Goal: Task Accomplishment & Management: Manage account settings

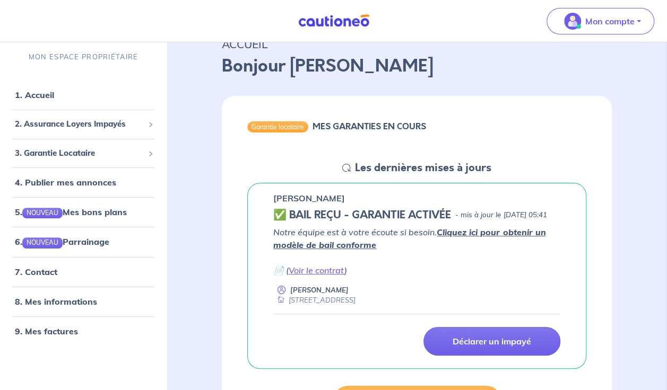
scroll to position [71, 0]
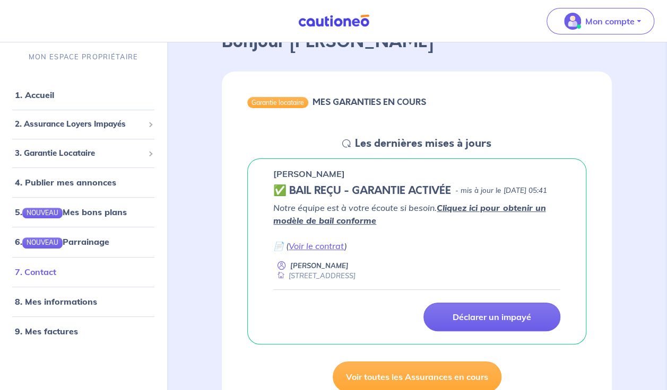
click at [56, 271] on link "7. Contact" at bounding box center [35, 271] width 41 height 11
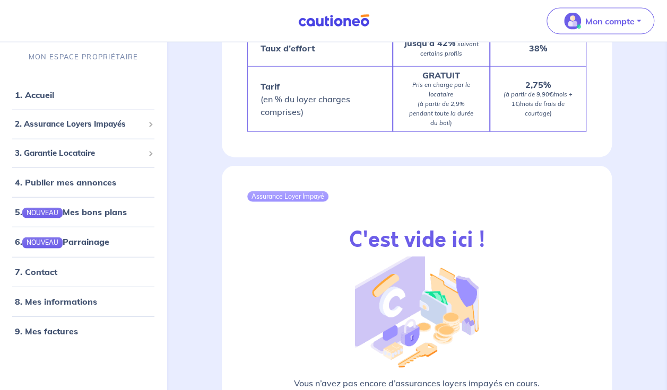
scroll to position [1202, 0]
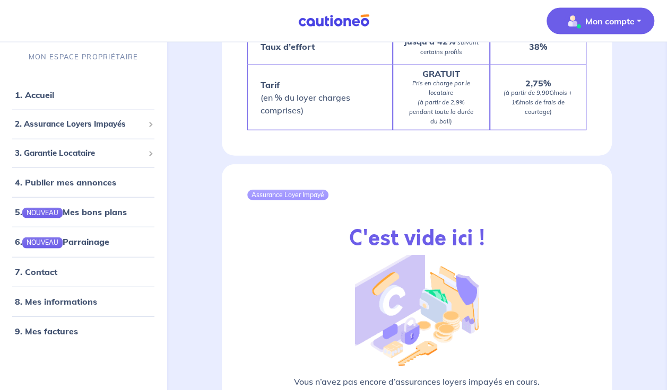
click at [580, 21] on span "Mon compte" at bounding box center [596, 21] width 75 height 17
click at [598, 67] on link "Mes informations" at bounding box center [589, 65] width 85 height 17
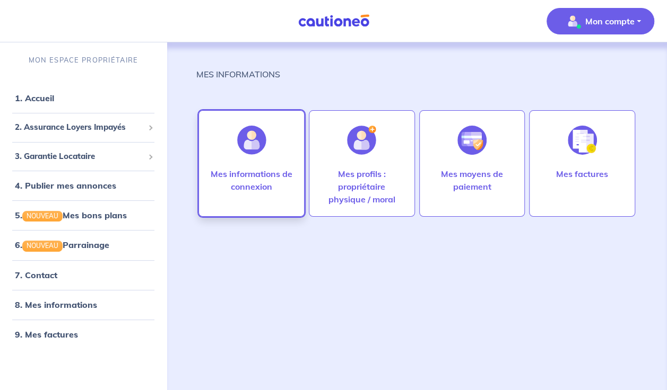
click at [246, 134] on img at bounding box center [251, 140] width 29 height 29
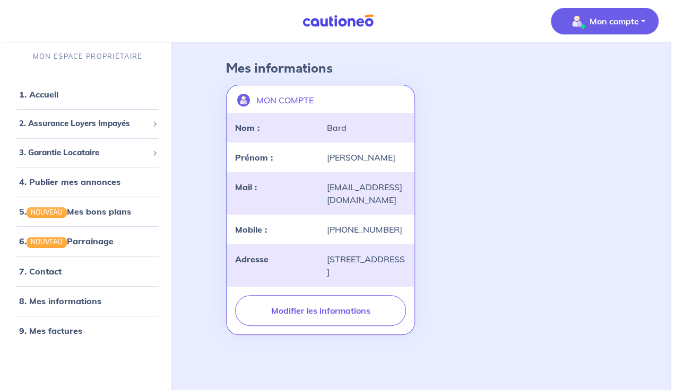
scroll to position [53, 0]
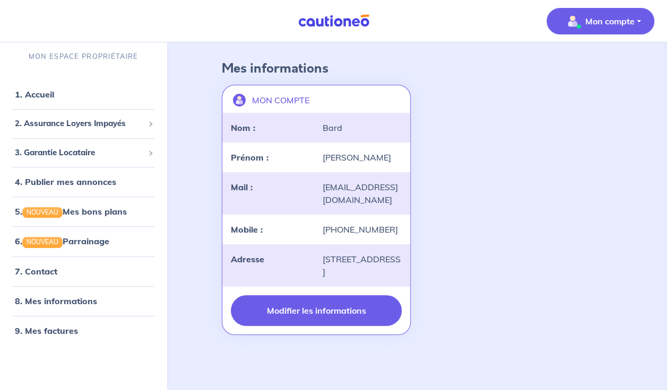
click at [302, 321] on button "Modifier les informations" at bounding box center [316, 310] width 170 height 31
select select "FR"
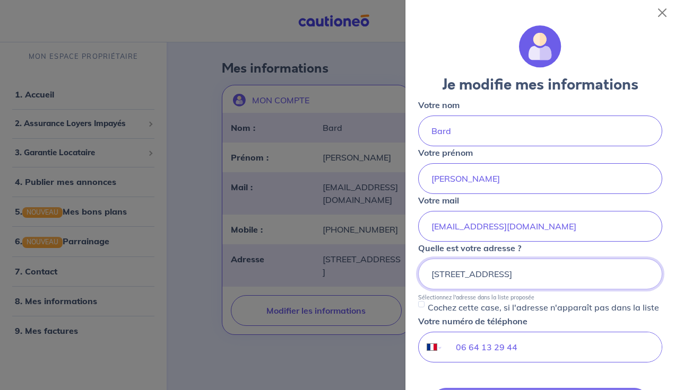
scroll to position [0, 0]
drag, startPoint x: 588, startPoint y: 272, endPoint x: 276, endPoint y: 246, distance: 313.4
click at [282, 268] on body "Mon compte MON ESPACE PROPRIÉTAIRE 1. Accueil 2. Assurance Loyers Impayés Sousc…" at bounding box center [337, 174] width 675 height 431
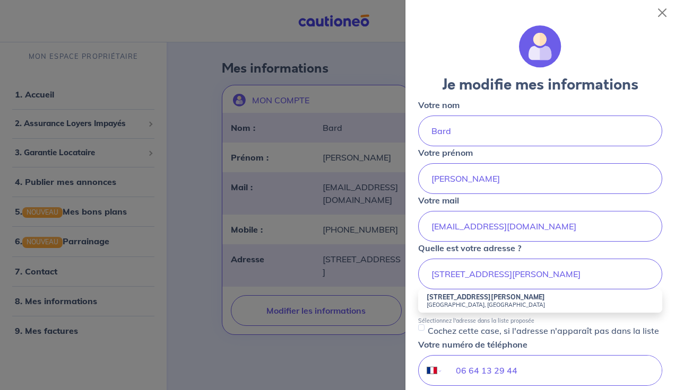
click at [591, 311] on li "[STREET_ADDRESS][PERSON_NAME]" at bounding box center [540, 301] width 244 height 23
type input "[STREET_ADDRESS][PERSON_NAME]"
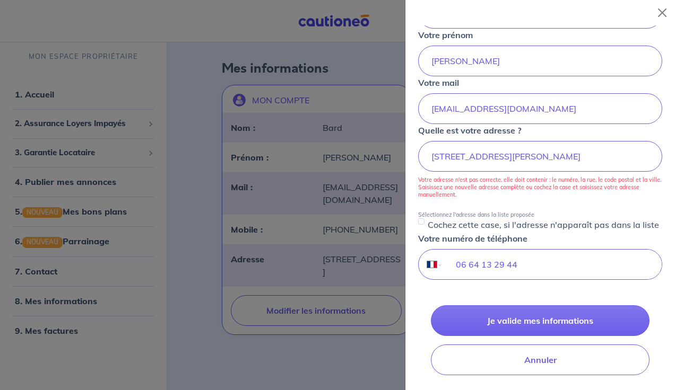
scroll to position [141, 0]
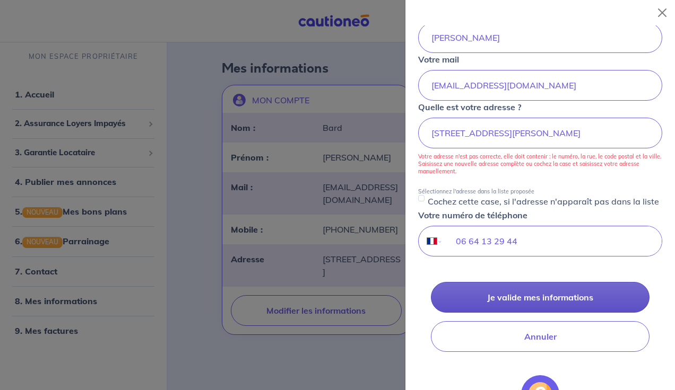
click at [549, 307] on button "Je valide mes informations" at bounding box center [540, 297] width 218 height 31
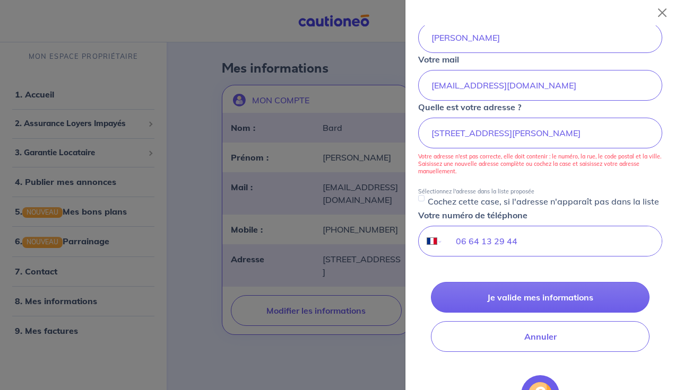
click at [424, 197] on div "Cochez cette case, si l'adresse n'apparaît pas dans la liste" at bounding box center [540, 201] width 244 height 13
click at [419, 196] on input "Cochez cette case, si l'adresse n'apparaît pas dans la liste" at bounding box center [421, 198] width 6 height 6
checkbox input "true"
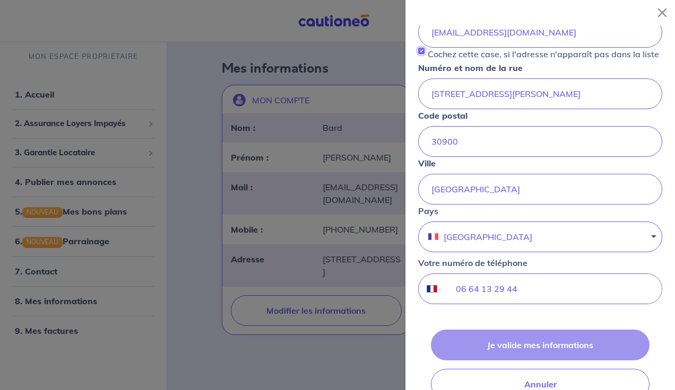
scroll to position [0, 0]
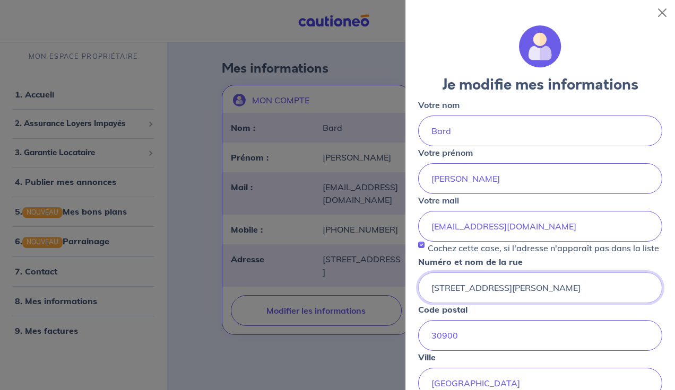
click at [561, 297] on input "[STREET_ADDRESS][PERSON_NAME]" at bounding box center [540, 288] width 244 height 31
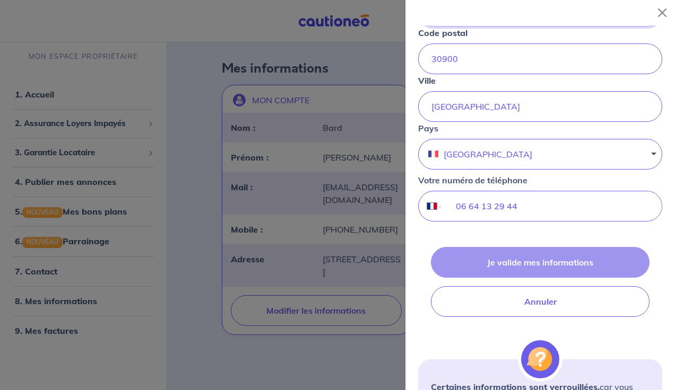
scroll to position [283, 0]
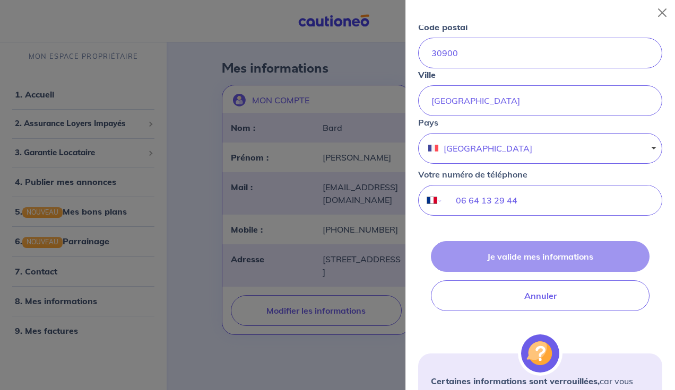
click at [518, 265] on div "Je valide mes informations Annuler" at bounding box center [540, 276] width 244 height 70
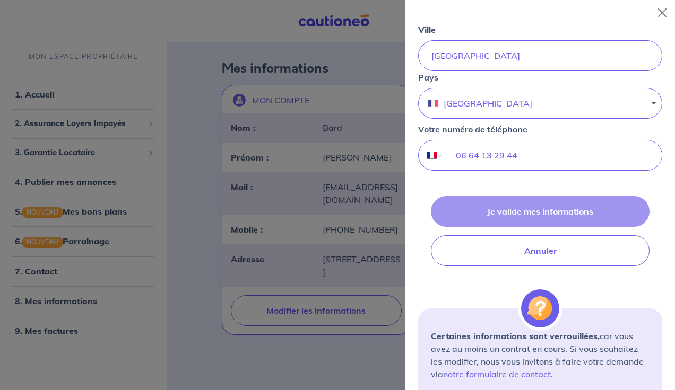
scroll to position [353, 0]
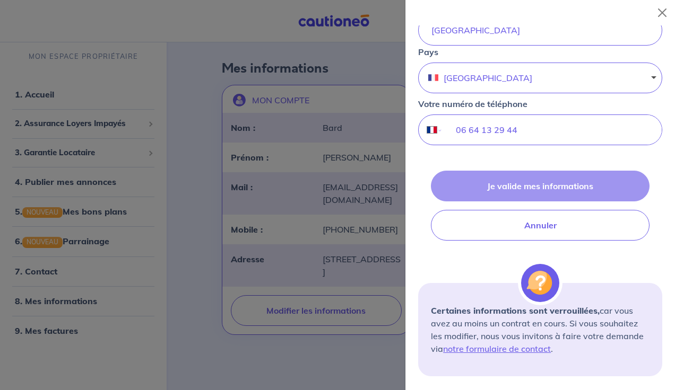
click at [546, 197] on div "Je valide mes informations Annuler" at bounding box center [540, 206] width 244 height 70
click at [536, 192] on div "Je valide mes informations Annuler" at bounding box center [540, 206] width 244 height 70
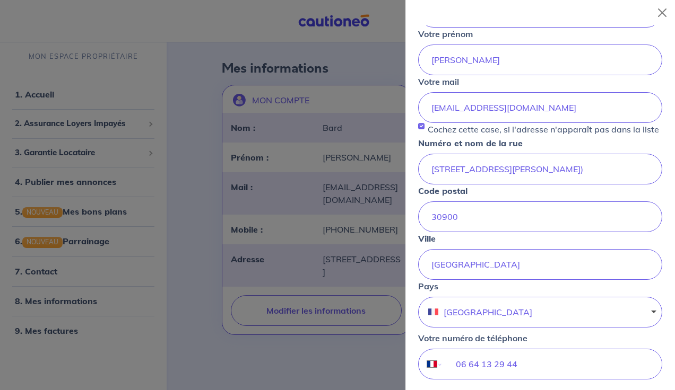
scroll to position [71, 0]
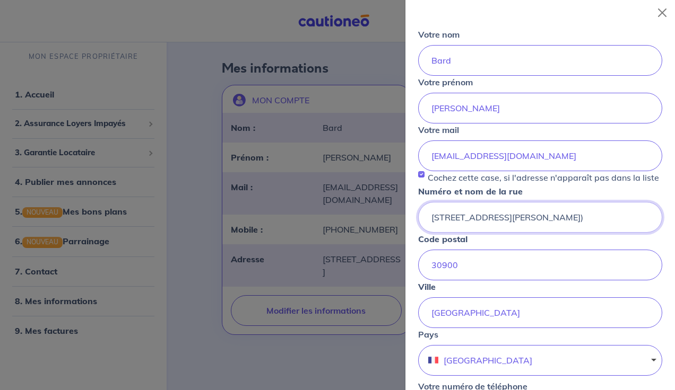
click at [542, 229] on input "[STREET_ADDRESS][PERSON_NAME])" at bounding box center [540, 217] width 244 height 31
type input "[STREET_ADDRESS][PERSON_NAME]"
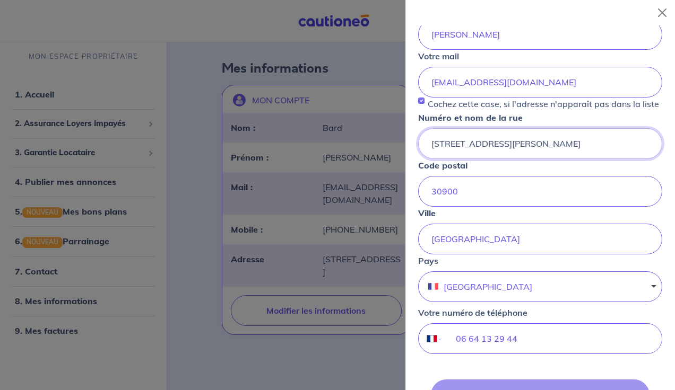
scroll to position [212, 0]
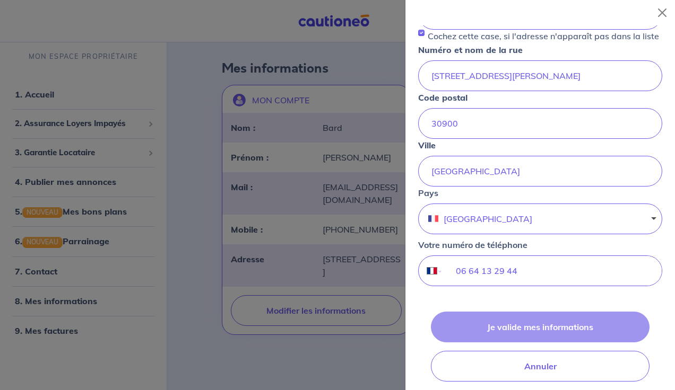
click at [537, 331] on div "Je valide mes informations Annuler" at bounding box center [540, 347] width 244 height 70
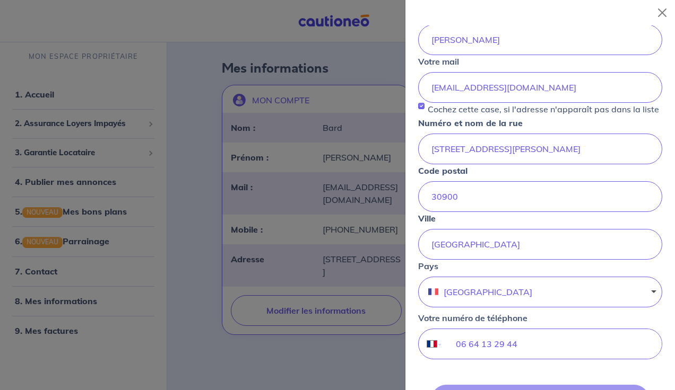
scroll to position [0, 0]
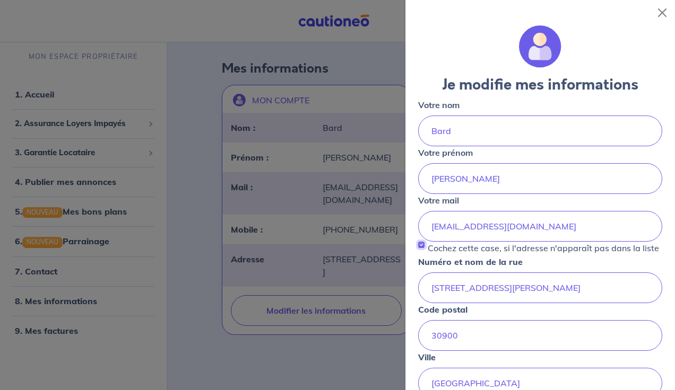
click at [420, 243] on input "Cochez cette case, si l'adresse n'apparaît pas dans la liste" at bounding box center [421, 245] width 6 height 6
checkbox input "false"
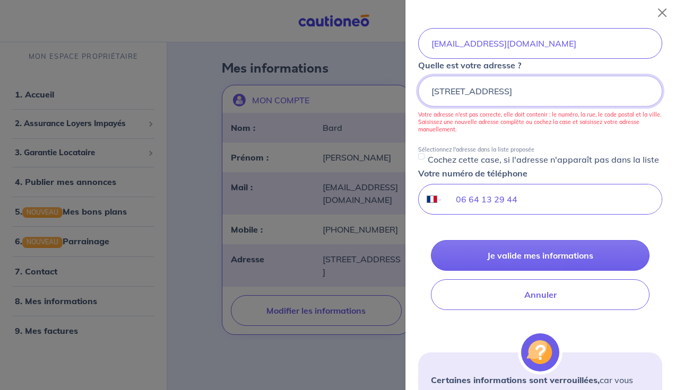
scroll to position [212, 0]
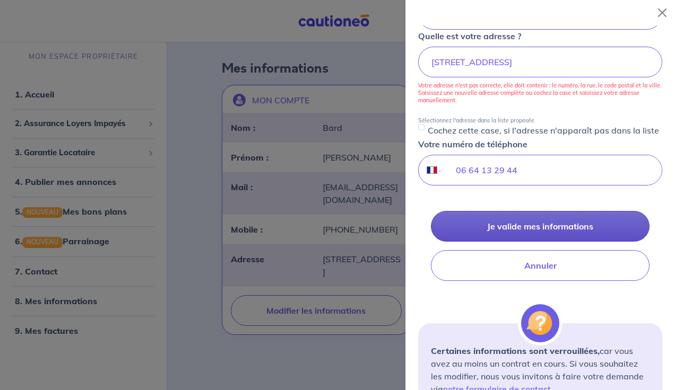
click at [509, 238] on button "Je valide mes informations" at bounding box center [540, 226] width 218 height 31
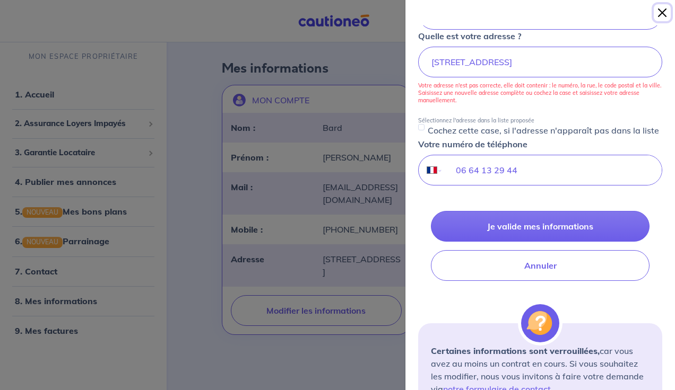
click at [661, 13] on button "Close" at bounding box center [661, 12] width 17 height 17
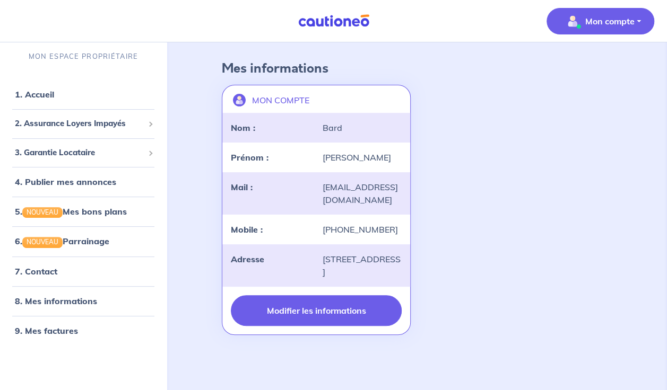
click at [333, 315] on button "Modifier les informations" at bounding box center [316, 310] width 170 height 31
select select "FR"
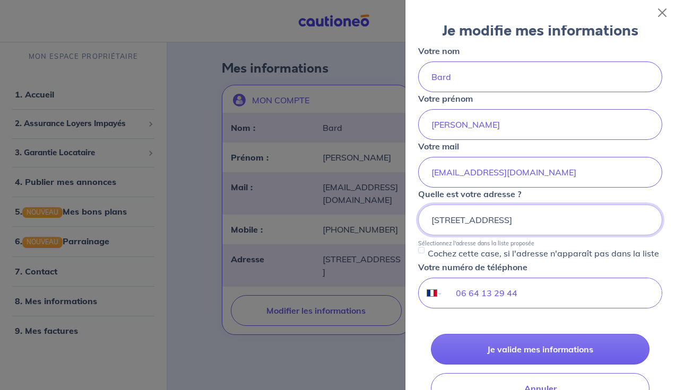
scroll to position [141, 0]
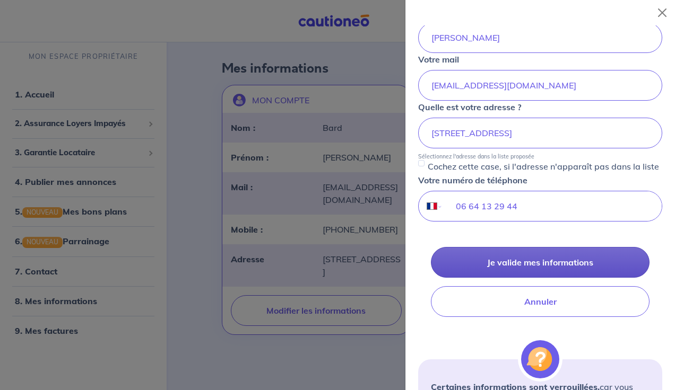
click at [544, 268] on button "Je valide mes informations" at bounding box center [540, 262] width 218 height 31
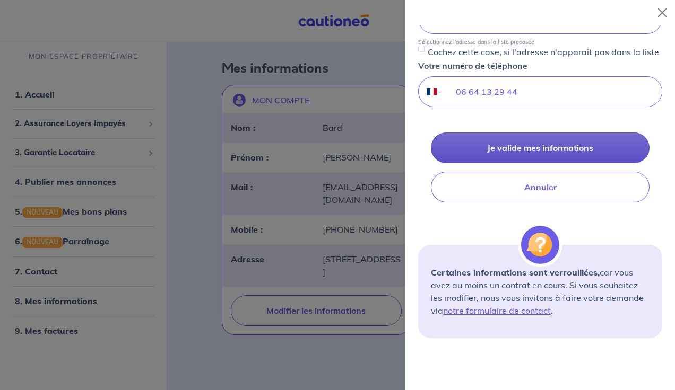
scroll to position [298, 0]
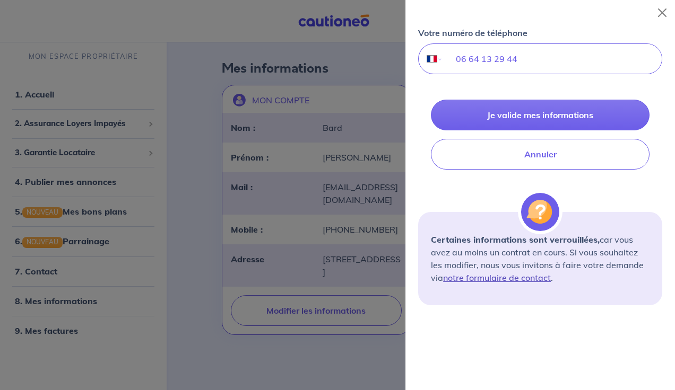
click at [519, 277] on link "notre formulaire de contact" at bounding box center [497, 278] width 108 height 11
